Goal: Check status: Check status

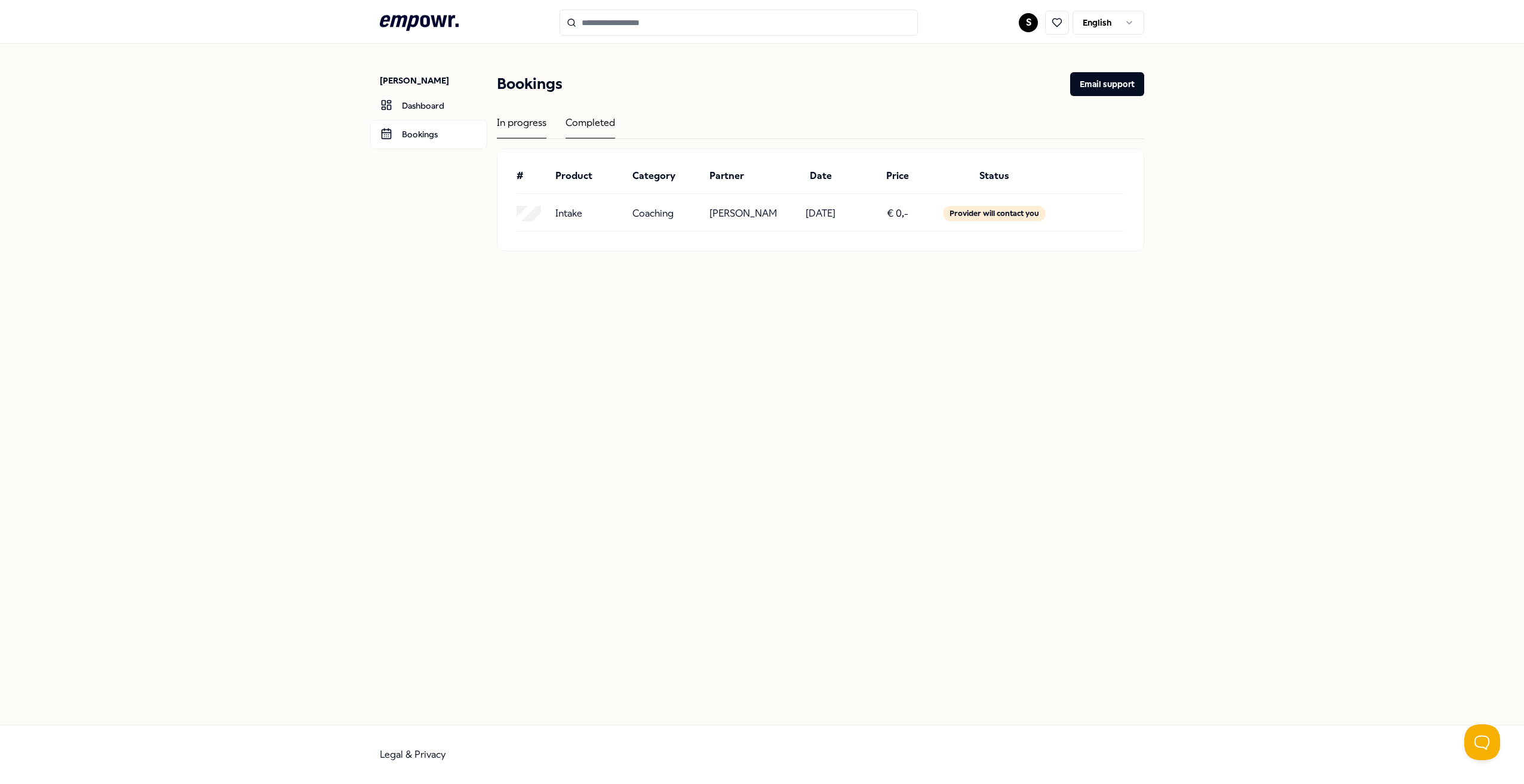
click at [606, 132] on div "Completed" at bounding box center [590, 127] width 50 height 23
click at [534, 126] on div "In progress" at bounding box center [522, 127] width 50 height 23
